Goal: Navigation & Orientation: Find specific page/section

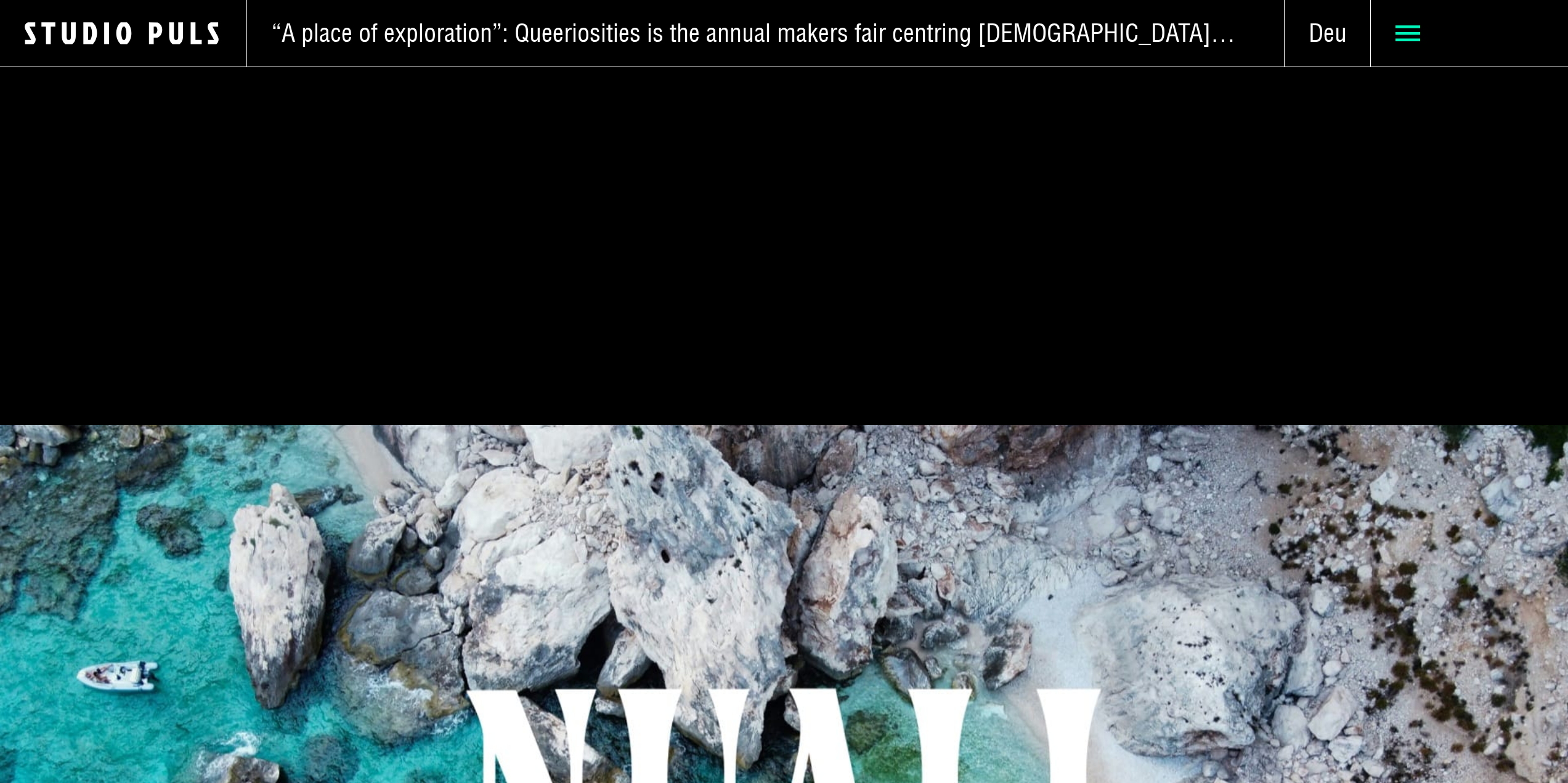
click at [1409, 39] on use at bounding box center [1407, 33] width 25 height 16
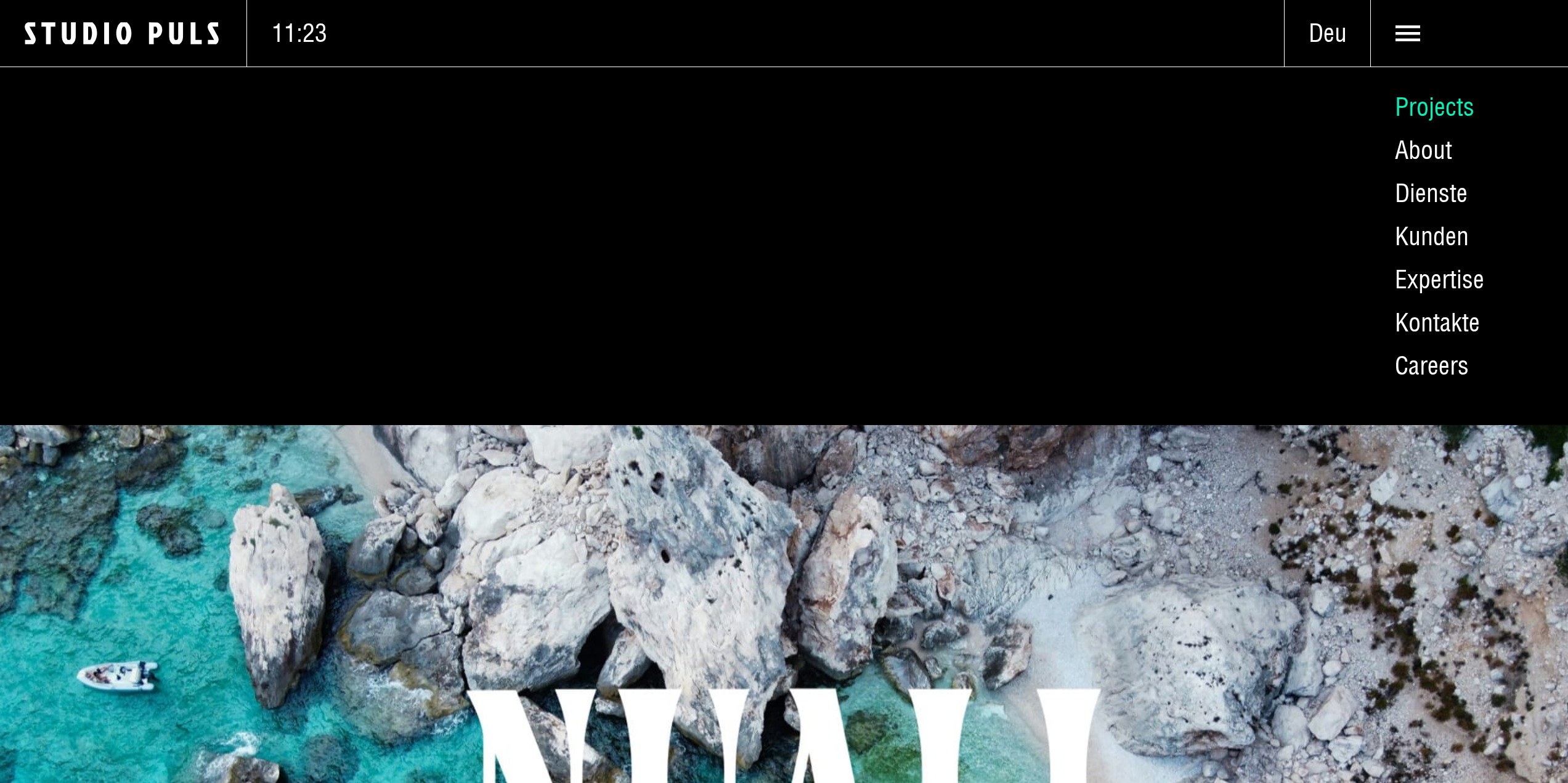
click at [1432, 112] on link "Projects" at bounding box center [1468, 107] width 197 height 43
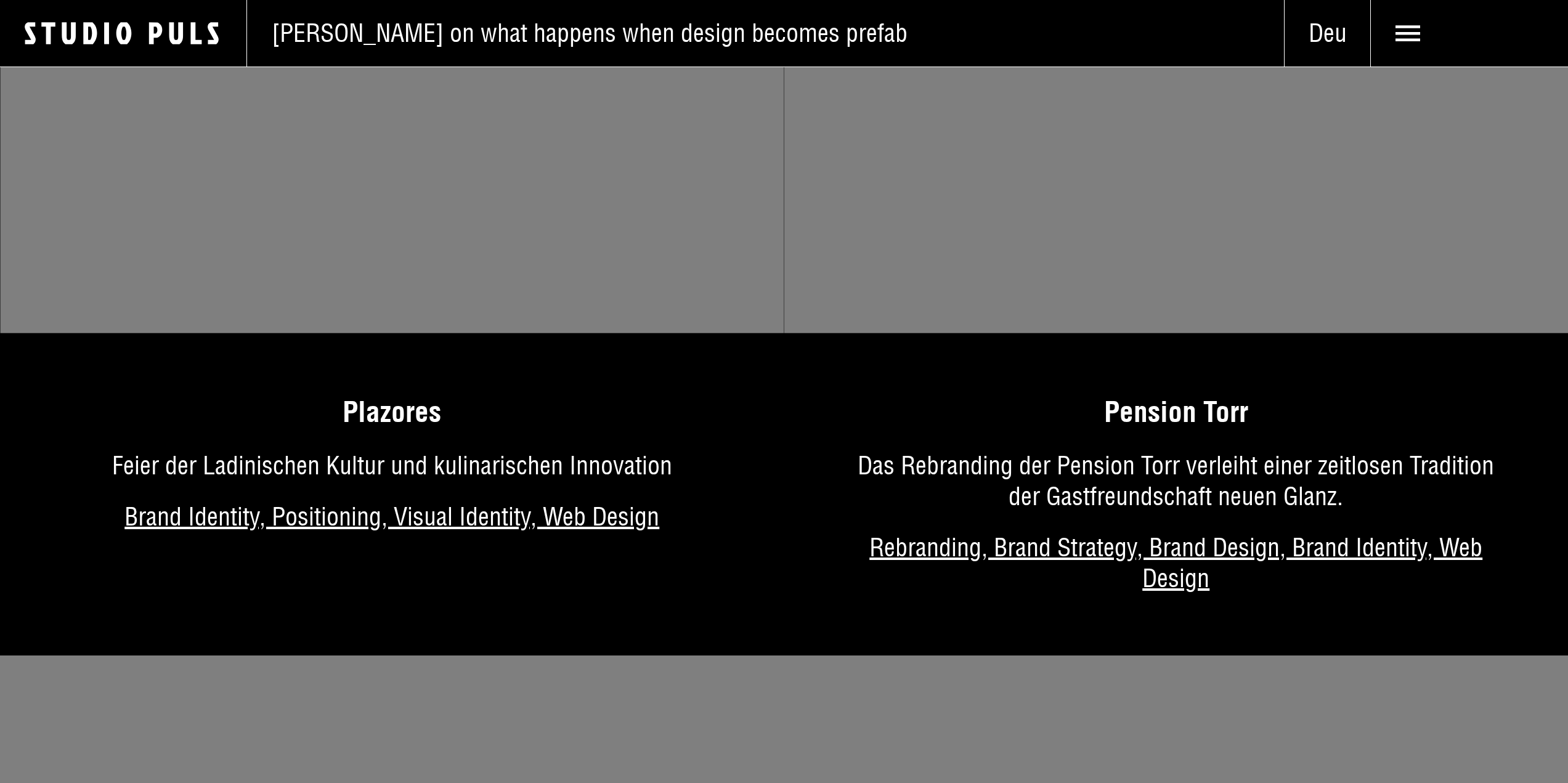
scroll to position [5295, 0]
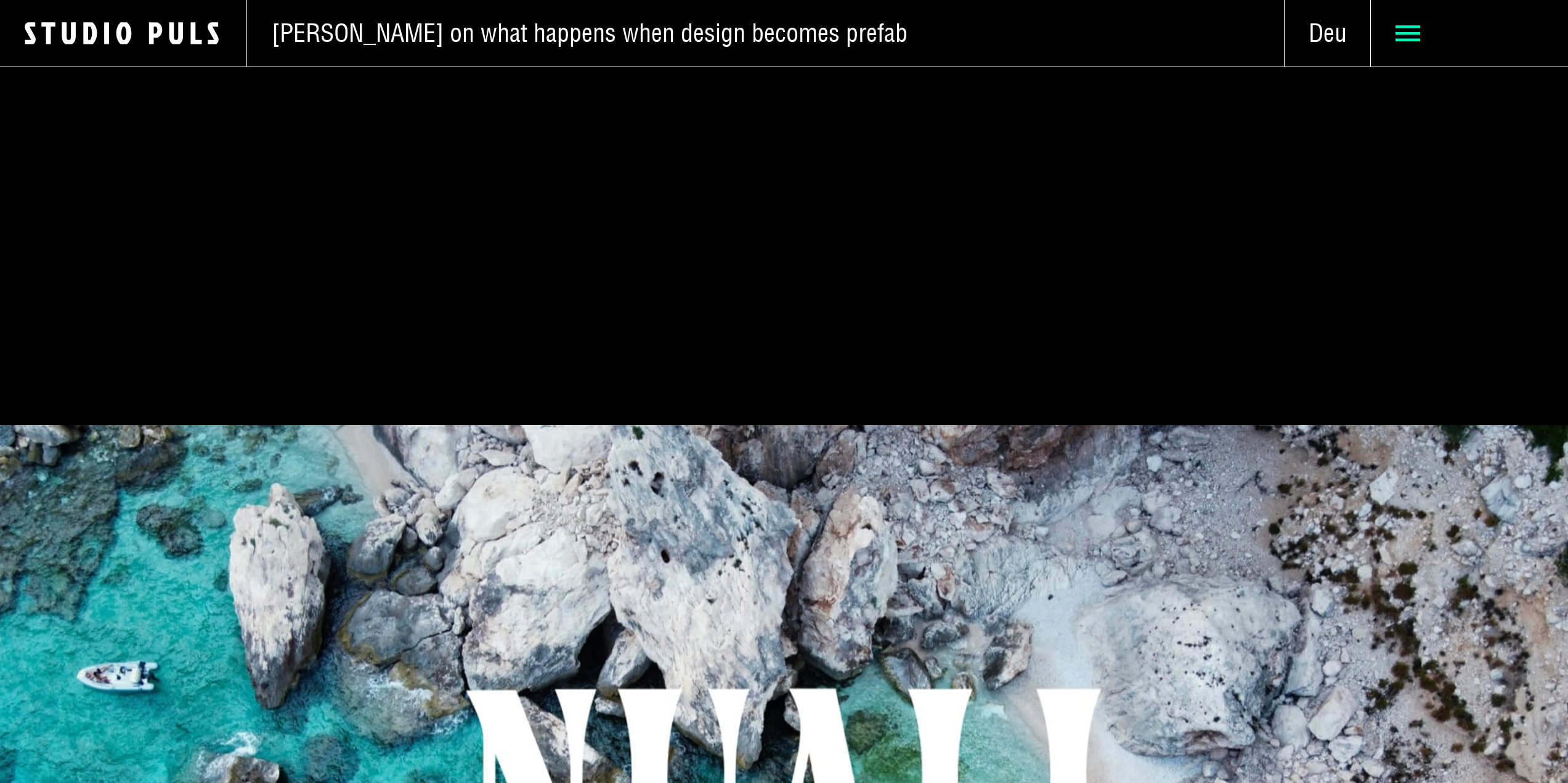
click at [1399, 34] on use at bounding box center [1407, 33] width 25 height 16
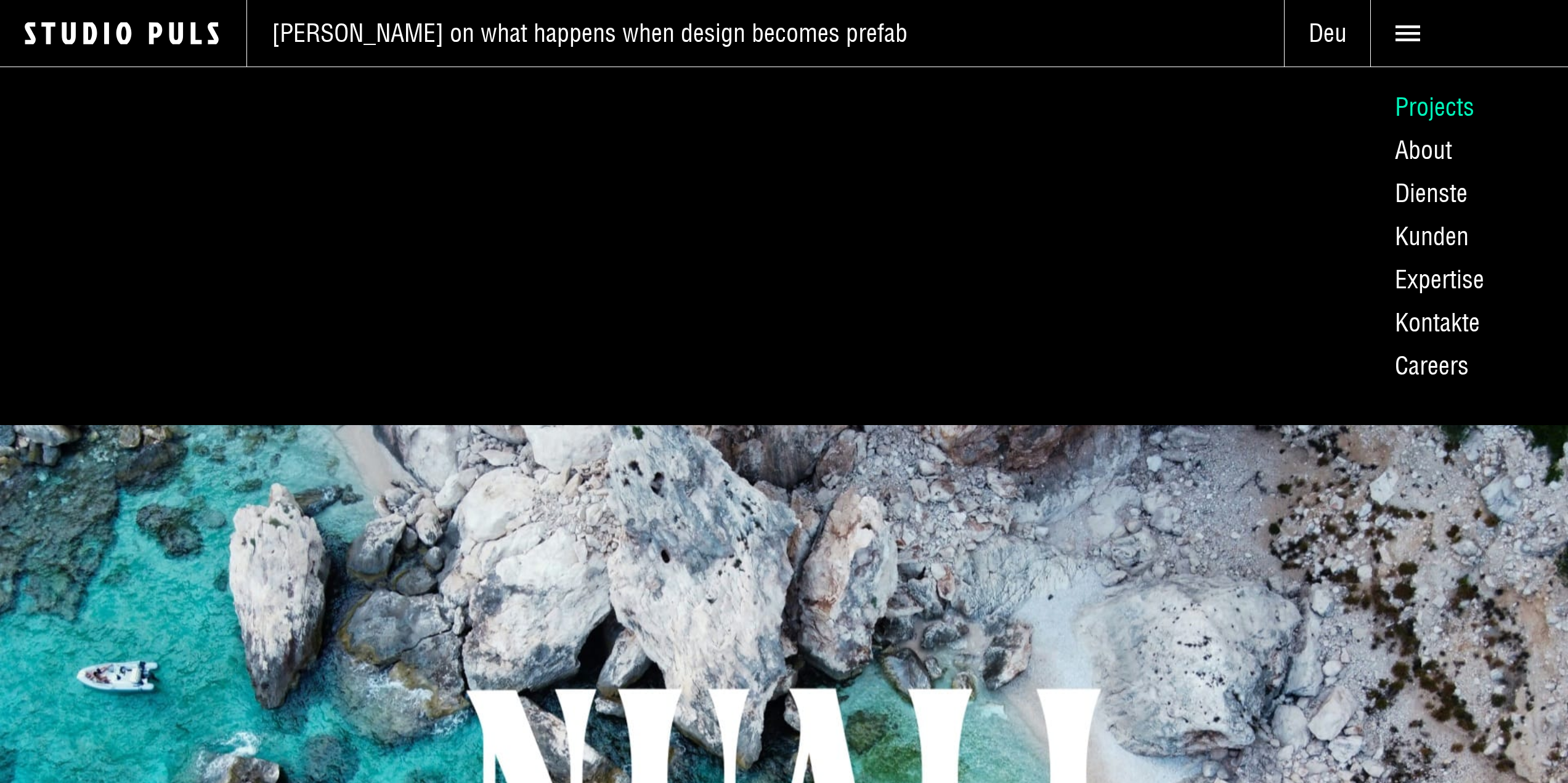
click at [1436, 101] on link "Projects" at bounding box center [1468, 107] width 197 height 43
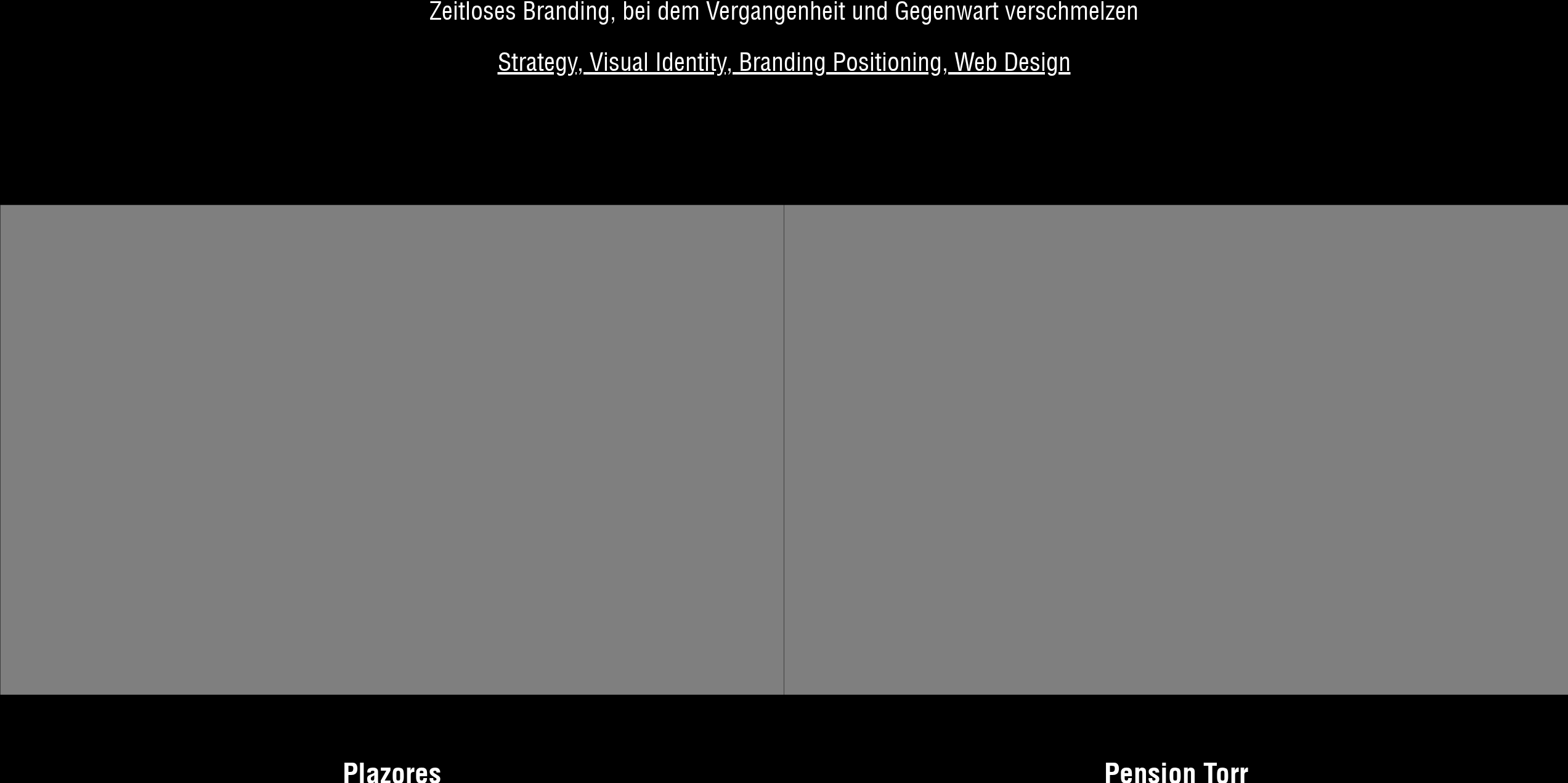
scroll to position [5858, 0]
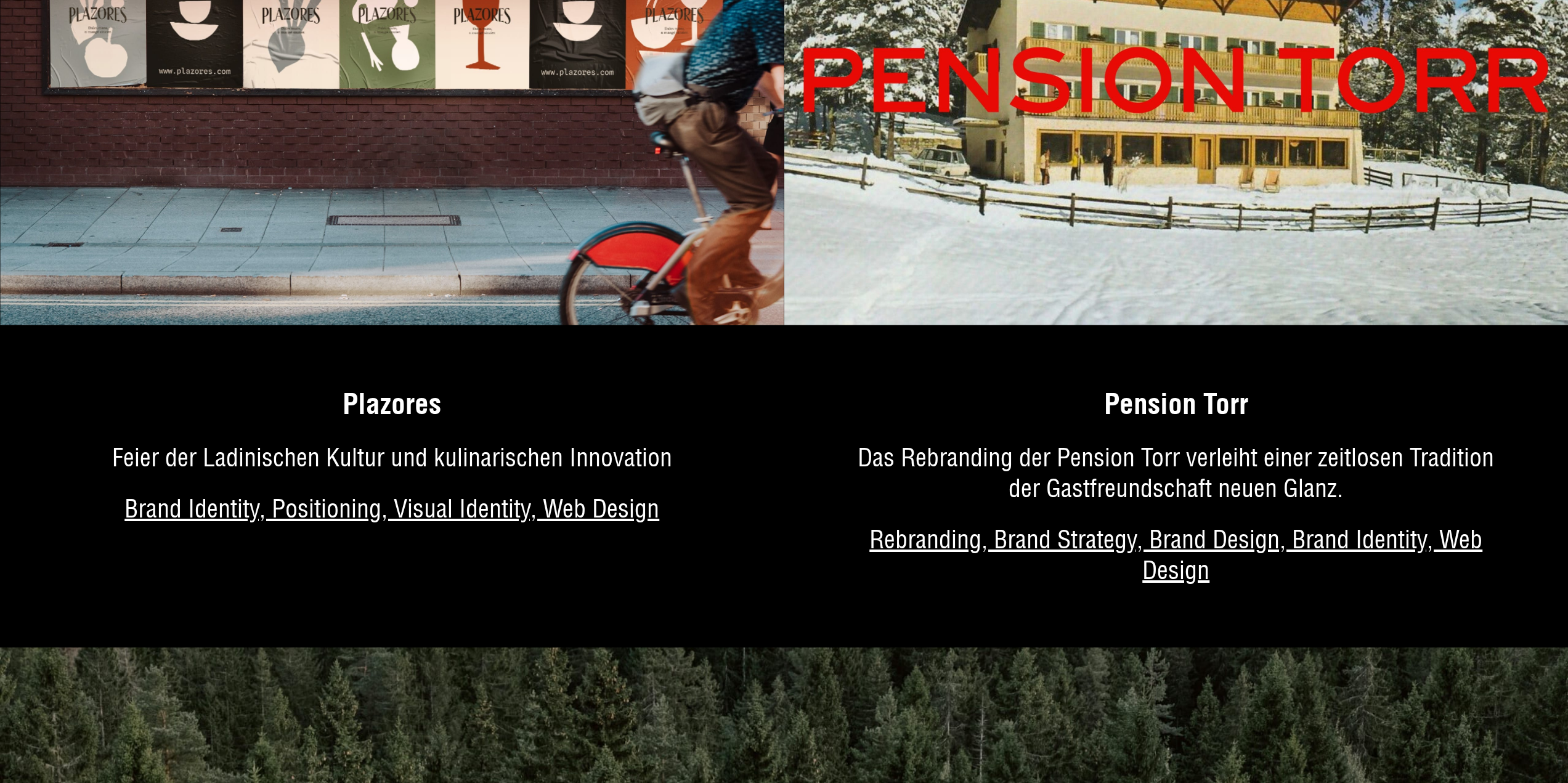
click at [595, 165] on img at bounding box center [392, 79] width 784 height 489
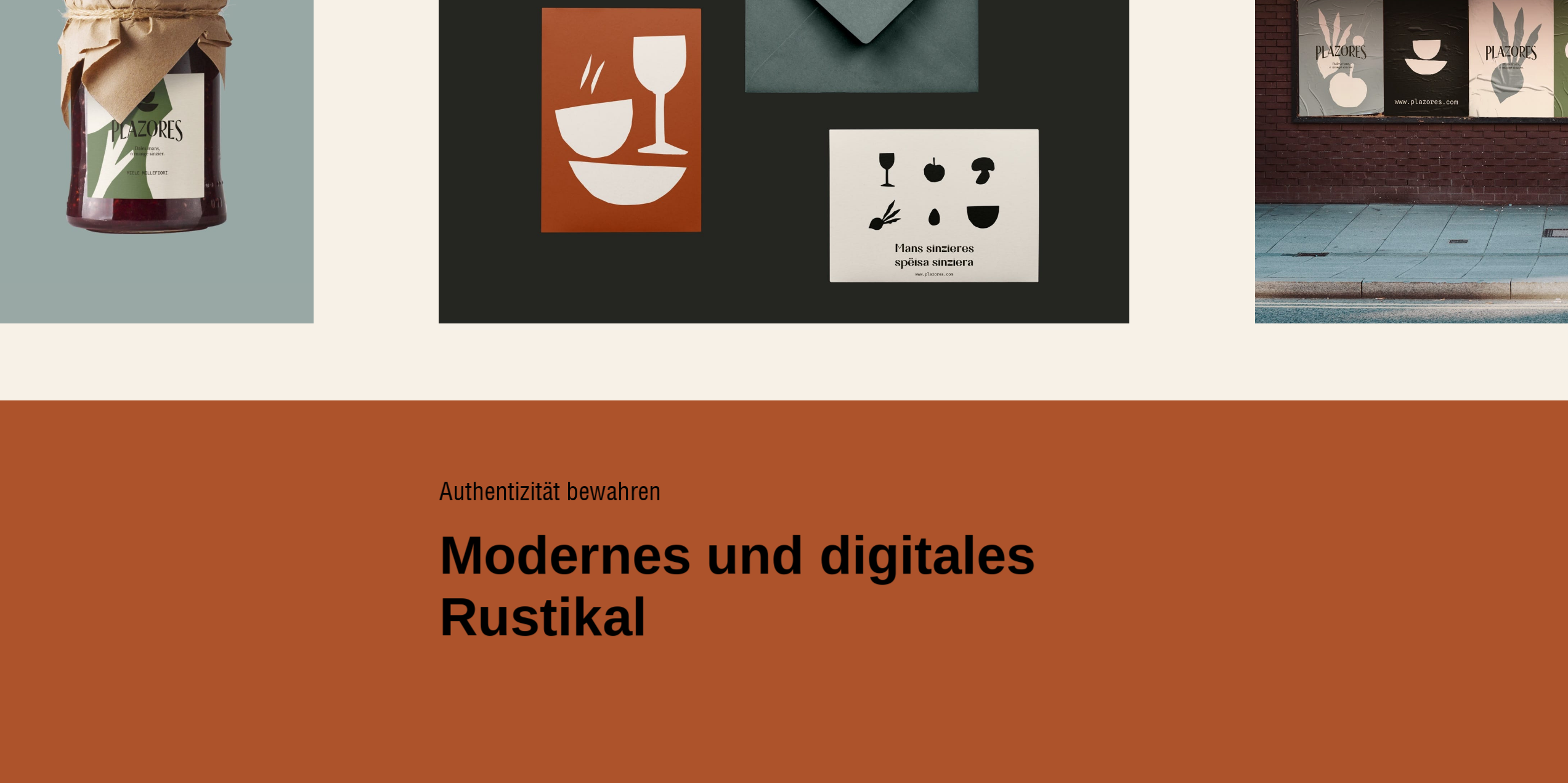
scroll to position [6258, 0]
